Goal: Check status: Check status

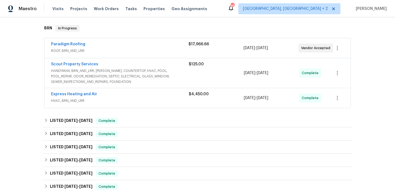
scroll to position [111, 0]
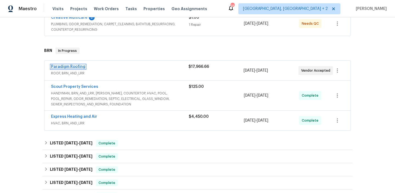
click at [78, 67] on link "Paradigm Roofing" at bounding box center [68, 67] width 34 height 4
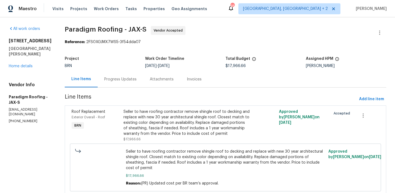
click at [131, 87] on div "Progress Updates" at bounding box center [121, 79] width 46 height 16
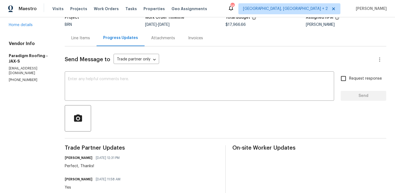
scroll to position [85, 0]
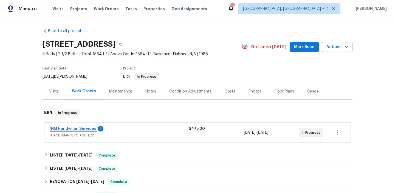
click at [65, 127] on link "NM Handyman Services" at bounding box center [73, 129] width 45 height 4
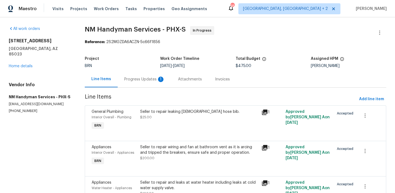
click at [141, 78] on div "Progress Updates 1" at bounding box center [144, 78] width 41 height 5
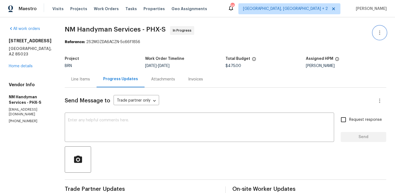
click at [379, 35] on icon "button" at bounding box center [379, 32] width 1 height 4
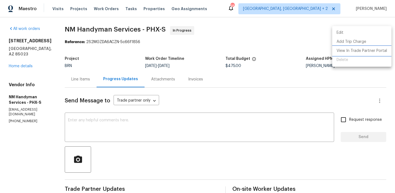
click at [358, 52] on li "View In Trade Partner Portal" at bounding box center [361, 50] width 59 height 9
click at [104, 126] on div at bounding box center [197, 96] width 395 height 193
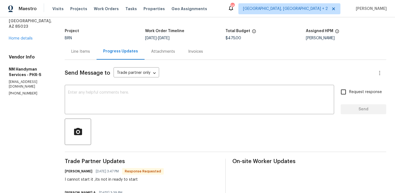
scroll to position [24, 0]
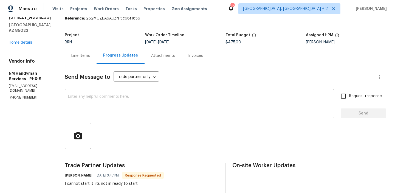
click at [69, 175] on h6 "Salvador Lizarraga" at bounding box center [79, 174] width 28 height 5
copy h6 "Salvador"
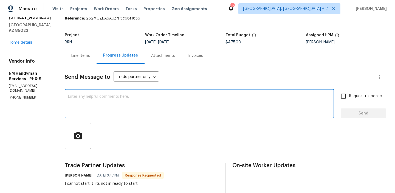
click at [83, 107] on textarea at bounding box center [199, 104] width 263 height 19
paste textarea "Salvador"
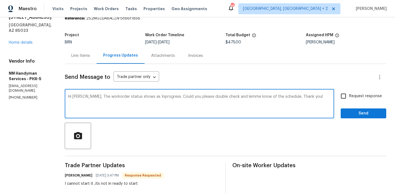
click at [149, 98] on textarea "Hi Salvador, The workorder status shows as Inprogress. Could you please double …" at bounding box center [199, 104] width 263 height 19
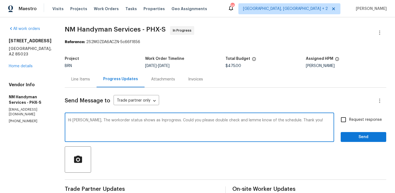
click at [106, 120] on textarea "Hi Salvador, The workorder status shows as Inprogress. Could you please double …" at bounding box center [199, 127] width 263 height 19
type textarea "Hi Salvador, The workorder status shows as Inprogress. Could you please double …"
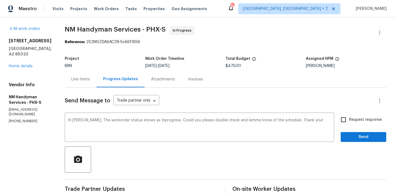
click at [75, 83] on div "Line Items" at bounding box center [81, 79] width 32 height 16
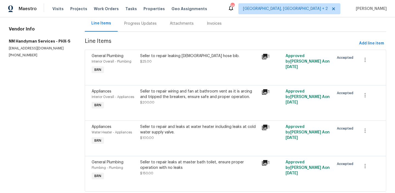
scroll to position [70, 0]
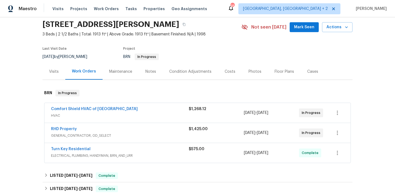
scroll to position [45, 0]
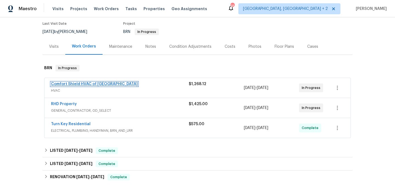
click at [78, 84] on link "Comfort Shield HVAC of NC" at bounding box center [94, 84] width 87 height 4
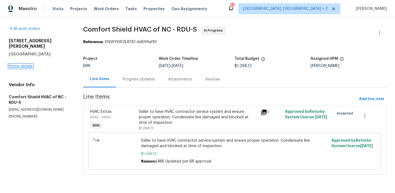
click at [25, 64] on link "Home details" at bounding box center [21, 66] width 24 height 4
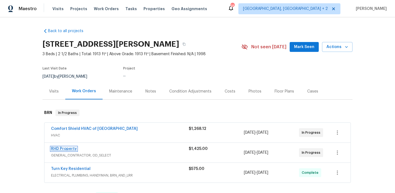
click at [67, 149] on link "RHD Property" at bounding box center [64, 149] width 26 height 4
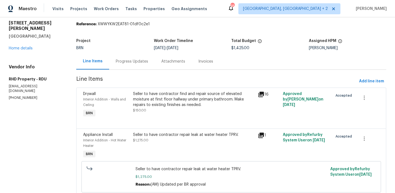
scroll to position [16, 0]
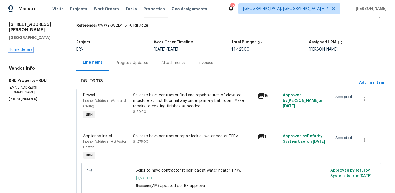
click at [17, 48] on link "Home details" at bounding box center [21, 50] width 24 height 4
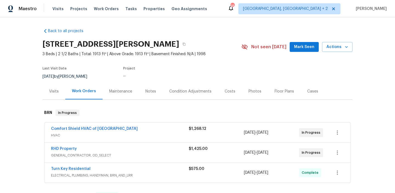
scroll to position [45, 0]
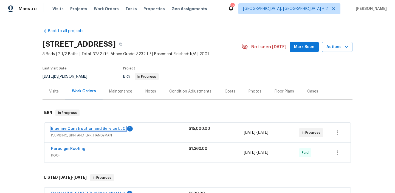
click at [79, 127] on link "Blueline Construction and Service LLC" at bounding box center [88, 129] width 75 height 4
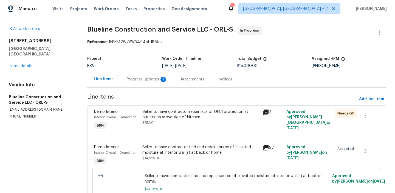
click at [142, 81] on div "Progress Updates 1" at bounding box center [147, 78] width 41 height 5
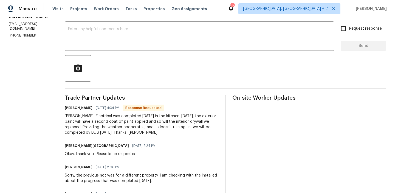
scroll to position [95, 0]
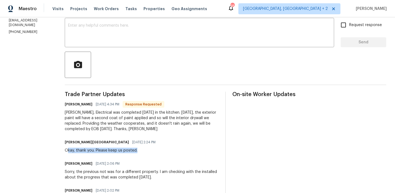
drag, startPoint x: 78, startPoint y: 148, endPoint x: 170, endPoint y: 148, distance: 92.1
click at [170, 148] on div "Isabel Sangeetha Ireland 10/07/2025 2:24 PM Okay, thank you. Please keep us pos…" at bounding box center [142, 145] width 154 height 15
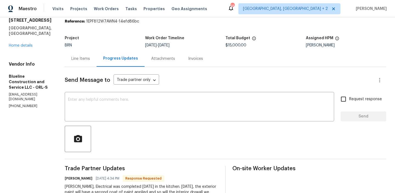
scroll to position [0, 0]
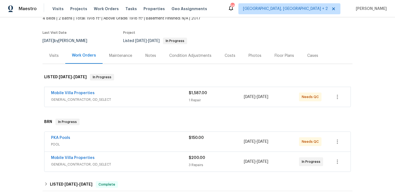
scroll to position [90, 0]
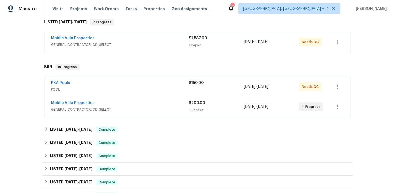
click at [76, 84] on div "PKA Pools" at bounding box center [120, 83] width 138 height 7
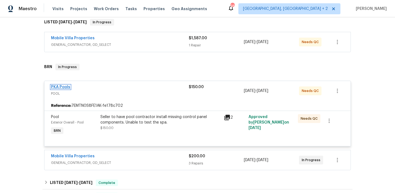
click at [66, 87] on link "PKA Pools" at bounding box center [60, 87] width 19 height 4
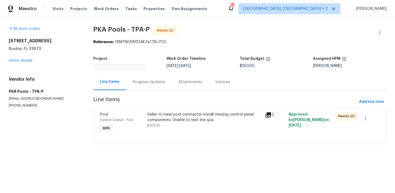
click at [141, 82] on div "Progress Updates" at bounding box center [149, 81] width 32 height 5
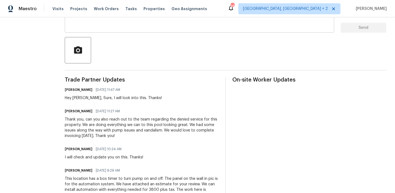
scroll to position [123, 0]
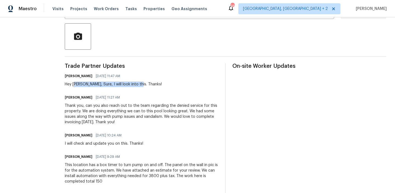
drag, startPoint x: 72, startPoint y: 85, endPoint x: 136, endPoint y: 85, distance: 64.2
click at [136, 85] on div "Hey [PERSON_NAME], Sure, I will look into this. Thanks!" at bounding box center [113, 83] width 97 height 5
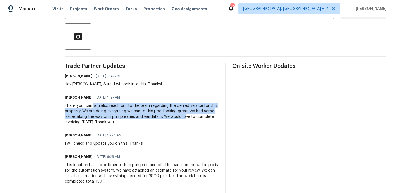
drag, startPoint x: 90, startPoint y: 106, endPoint x: 182, endPoint y: 118, distance: 92.6
click at [182, 118] on div "Thank you, can you also reach out to the team regarding the denied service for …" at bounding box center [142, 114] width 154 height 22
click at [121, 115] on div "Thank you, can you also reach out to the team regarding the denied service for …" at bounding box center [142, 114] width 154 height 22
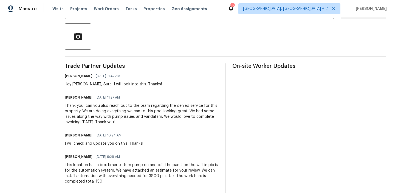
click at [121, 115] on div "Thank you, can you also reach out to the team regarding the denied service for …" at bounding box center [142, 114] width 154 height 22
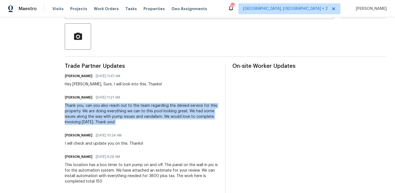
click at [121, 115] on div "Thank you, can you also reach out to the team regarding the denied service for …" at bounding box center [142, 114] width 154 height 22
click at [144, 122] on div "Thank you, can you also reach out to the team regarding the denied service for …" at bounding box center [142, 114] width 154 height 22
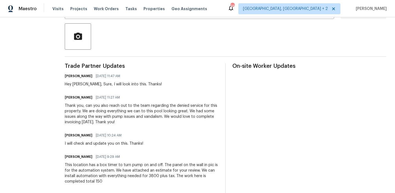
click at [144, 122] on div "Thank you, can you also reach out to the team regarding the denied service for …" at bounding box center [142, 114] width 154 height 22
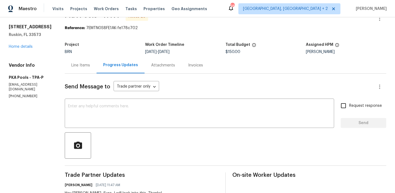
scroll to position [0, 0]
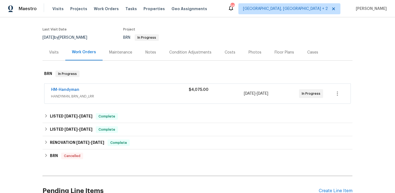
scroll to position [86, 0]
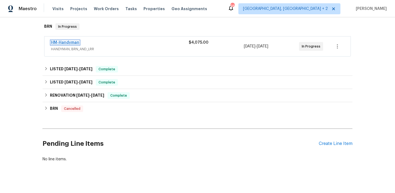
click at [60, 44] on link "HM-Handyman" at bounding box center [65, 43] width 28 height 4
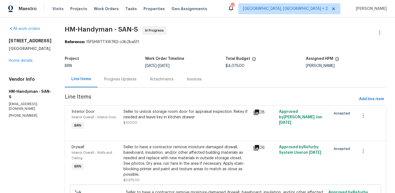
scroll to position [60, 0]
